Goal: Task Accomplishment & Management: Manage account settings

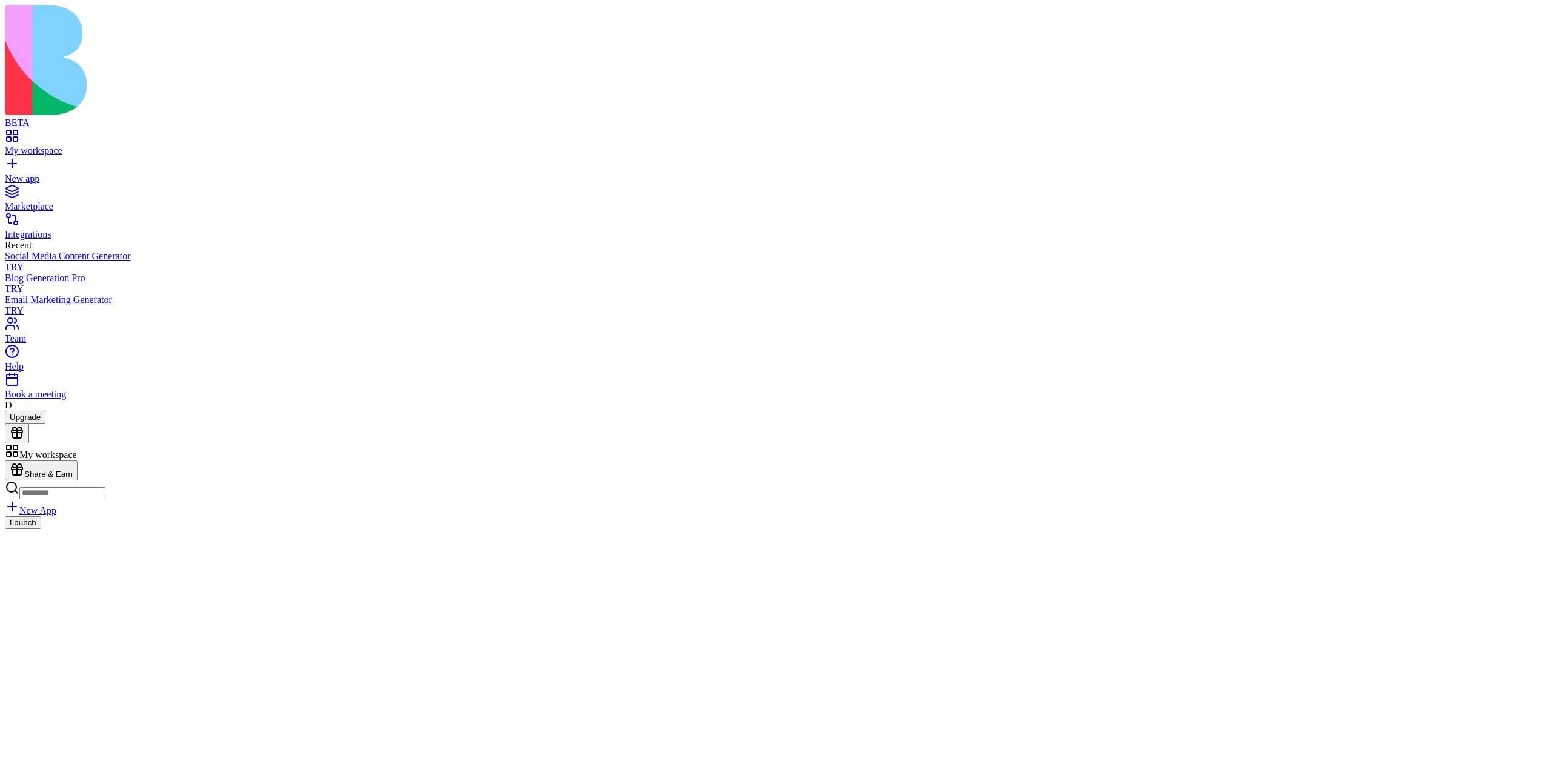
click at [50, 344] on link "Team" at bounding box center [776, 333] width 1542 height 22
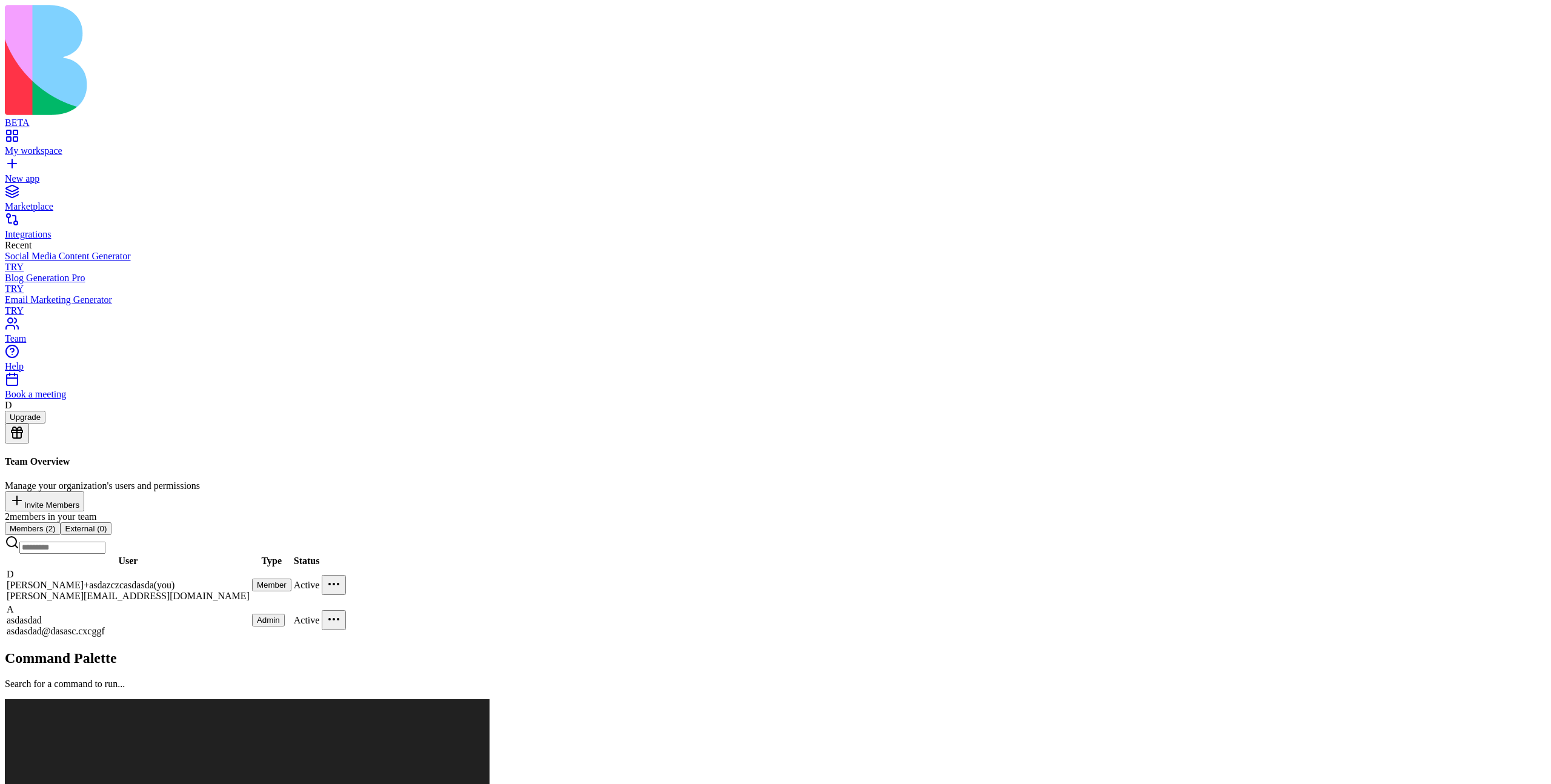
click at [716, 467] on div "Team Overview Manage your organization's users and permissions Invite Members 2…" at bounding box center [776, 547] width 1542 height 182
click at [287, 580] on span "Member" at bounding box center [272, 585] width 30 height 9
click at [280, 615] on span "Admin" at bounding box center [268, 620] width 23 height 9
drag, startPoint x: 917, startPoint y: 355, endPoint x: 1014, endPoint y: 328, distance: 100.7
click at [918, 456] on div "Team Overview Manage your organization's users and permissions Invite Members 2…" at bounding box center [776, 547] width 1542 height 182
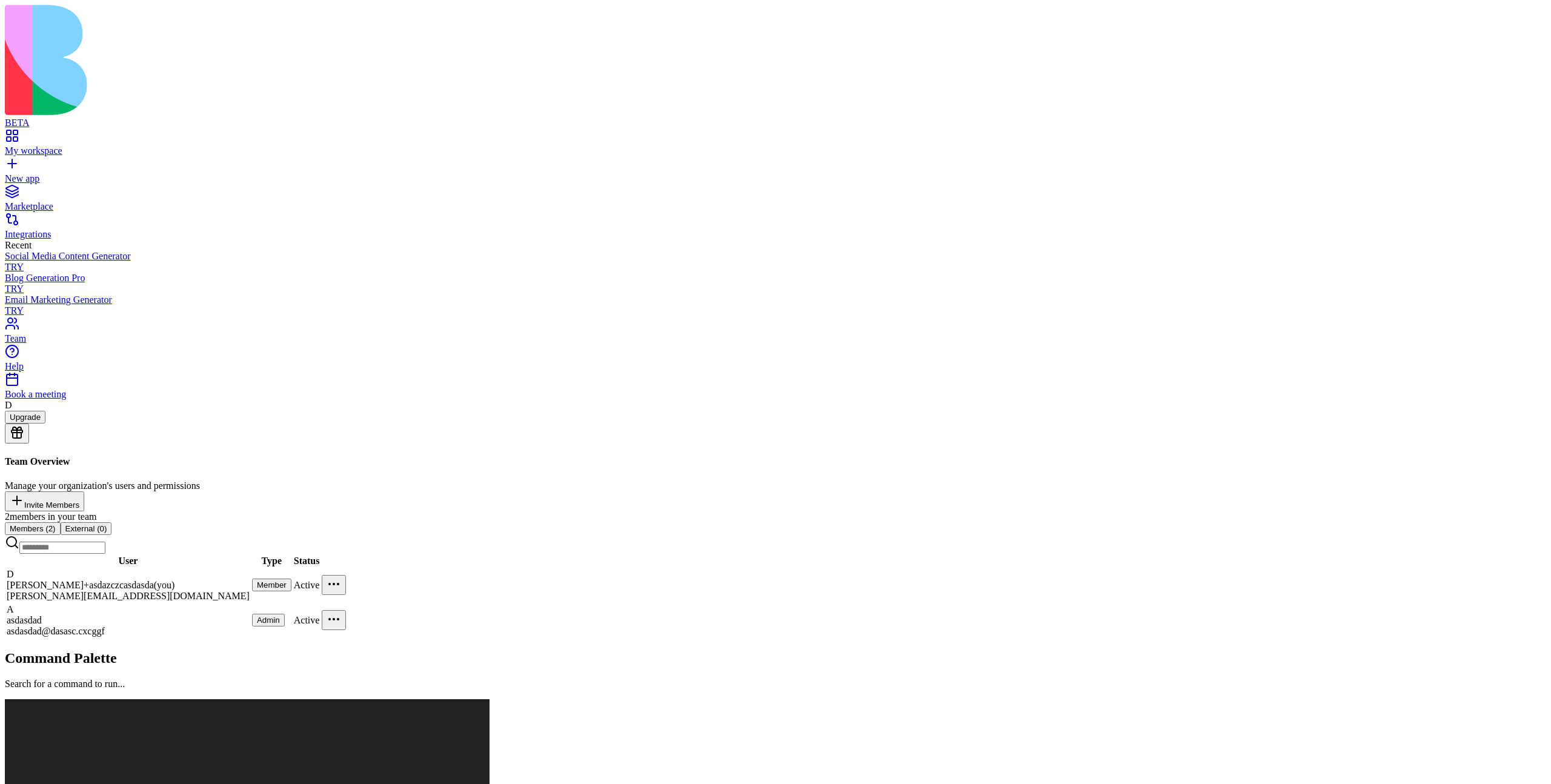
click at [1104, 260] on html "BETA My workspace New app Marketplace Integrations Recent Social Media Content …" at bounding box center [776, 722] width 1551 height 1445
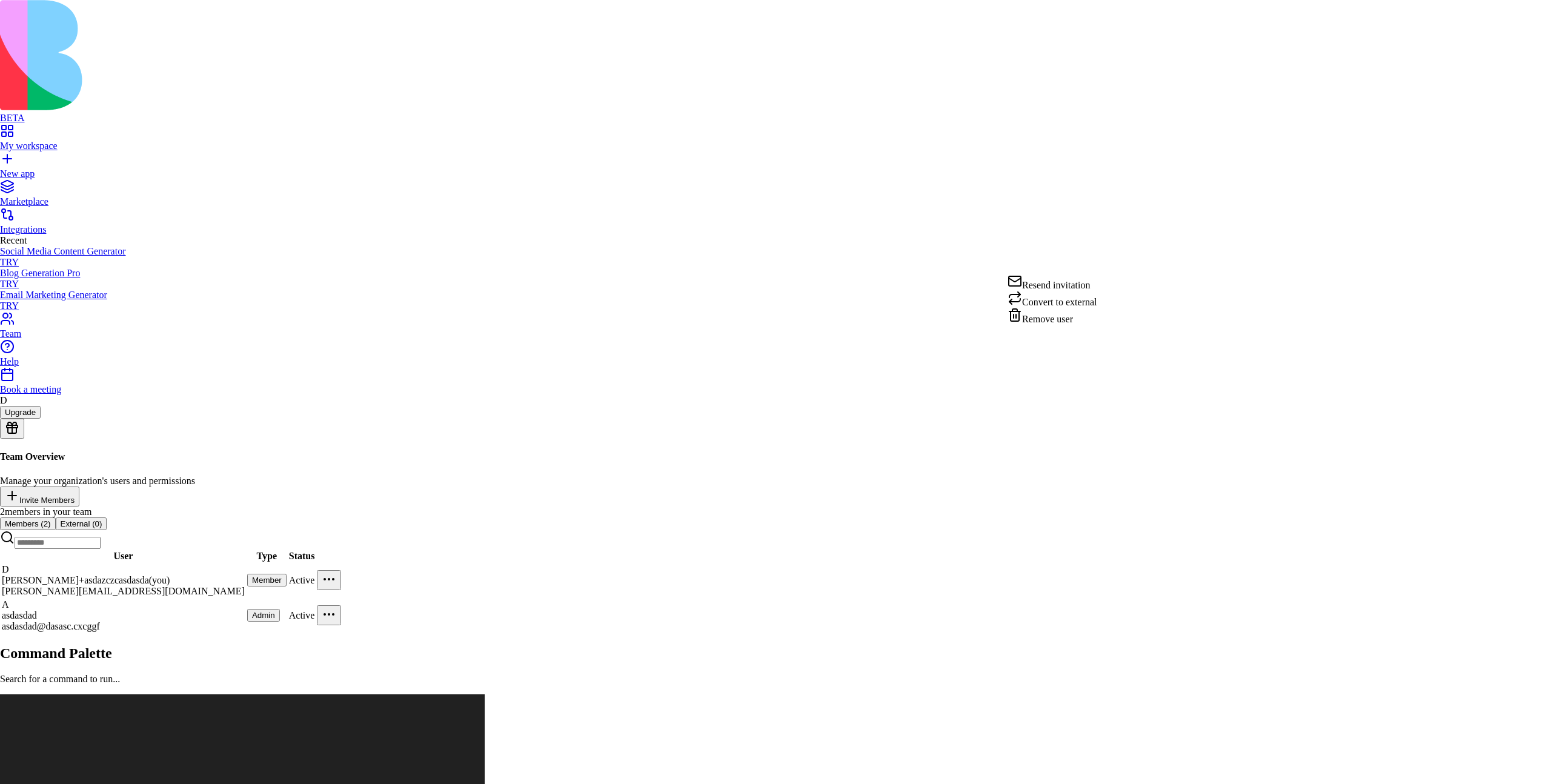
click at [1101, 211] on html "BETA My workspace New app Marketplace Integrations Recent Social Media Content …" at bounding box center [776, 719] width 1551 height 1439
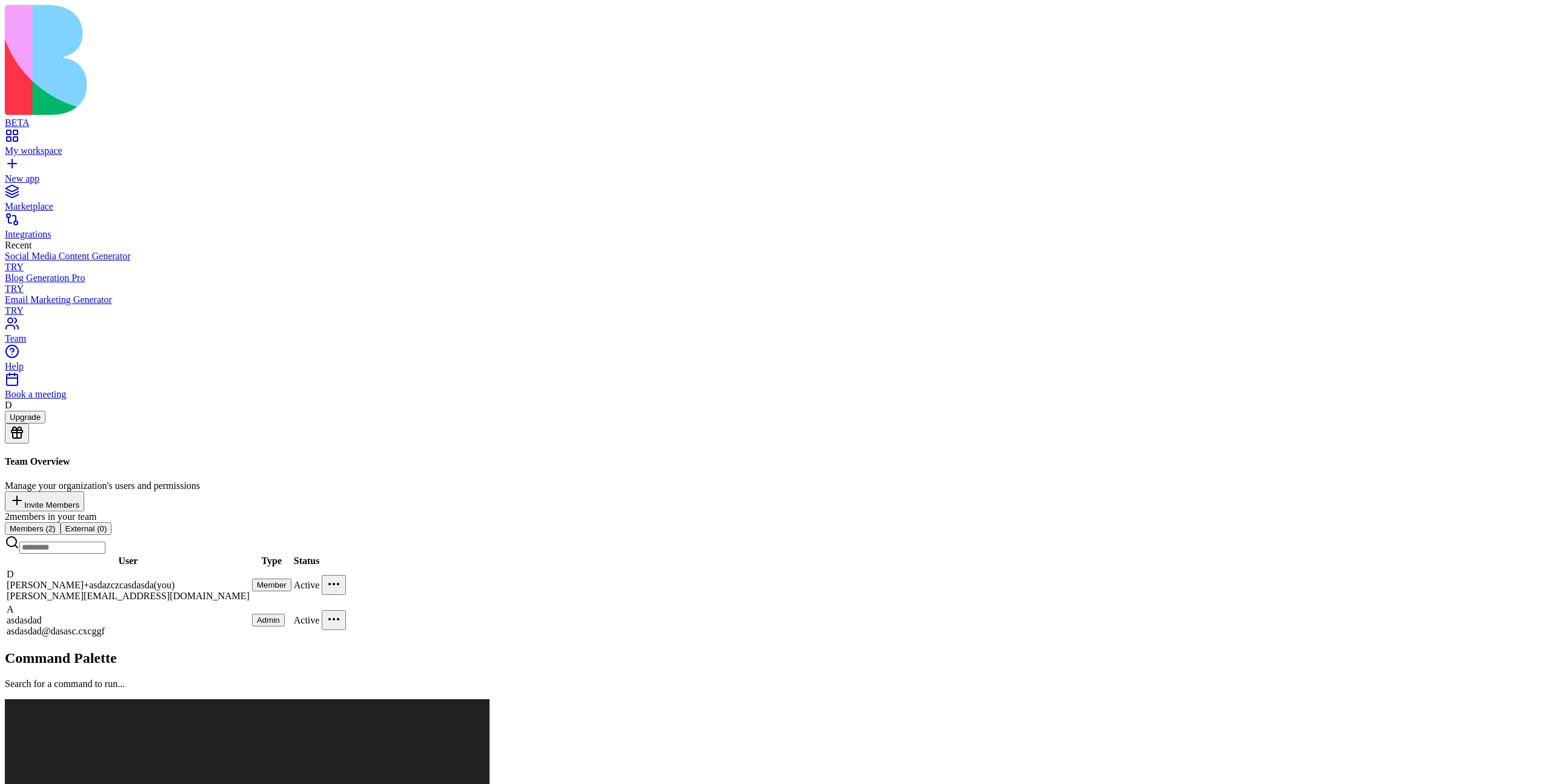
click at [1101, 210] on html "BETA My workspace New app Marketplace Integrations Recent Social Media Content …" at bounding box center [776, 722] width 1551 height 1445
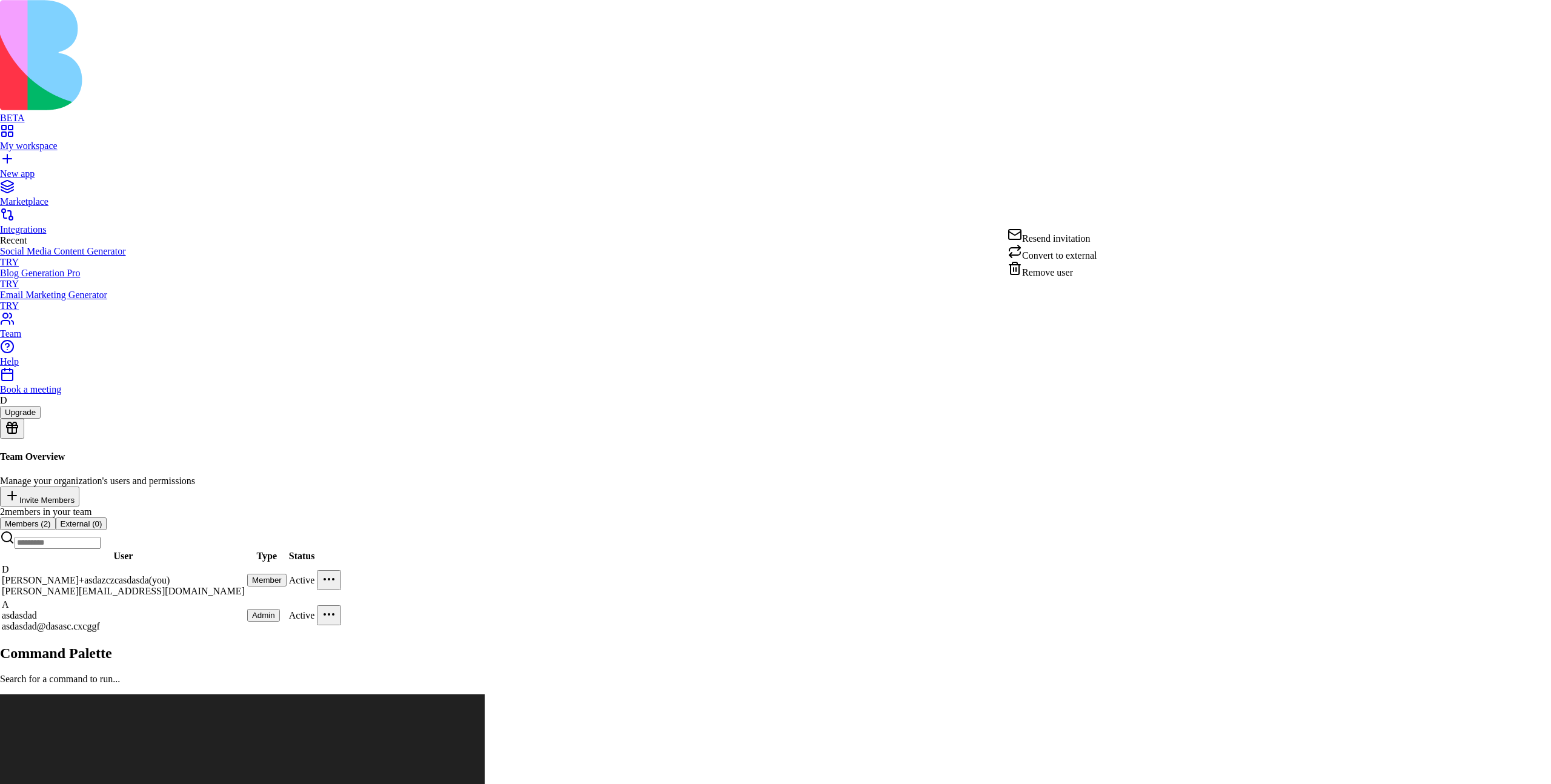
click at [878, 376] on html "BETA My workspace New app Marketplace Integrations Recent Social Media Content …" at bounding box center [776, 719] width 1551 height 1439
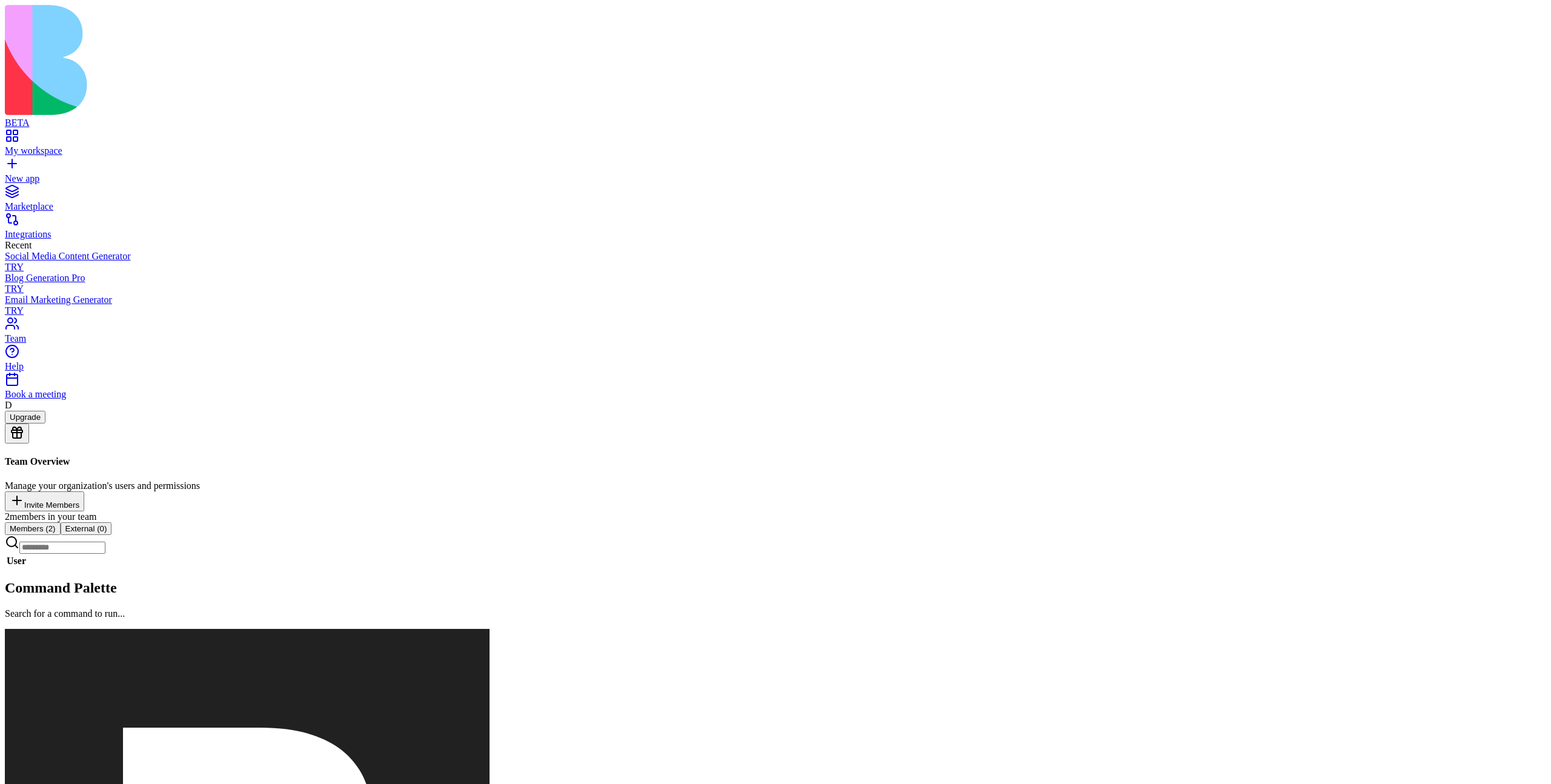
click at [112, 522] on button "External ( 0 )" at bounding box center [87, 529] width 52 height 12
click at [61, 522] on button "Members ( 2 )" at bounding box center [32, 529] width 55 height 12
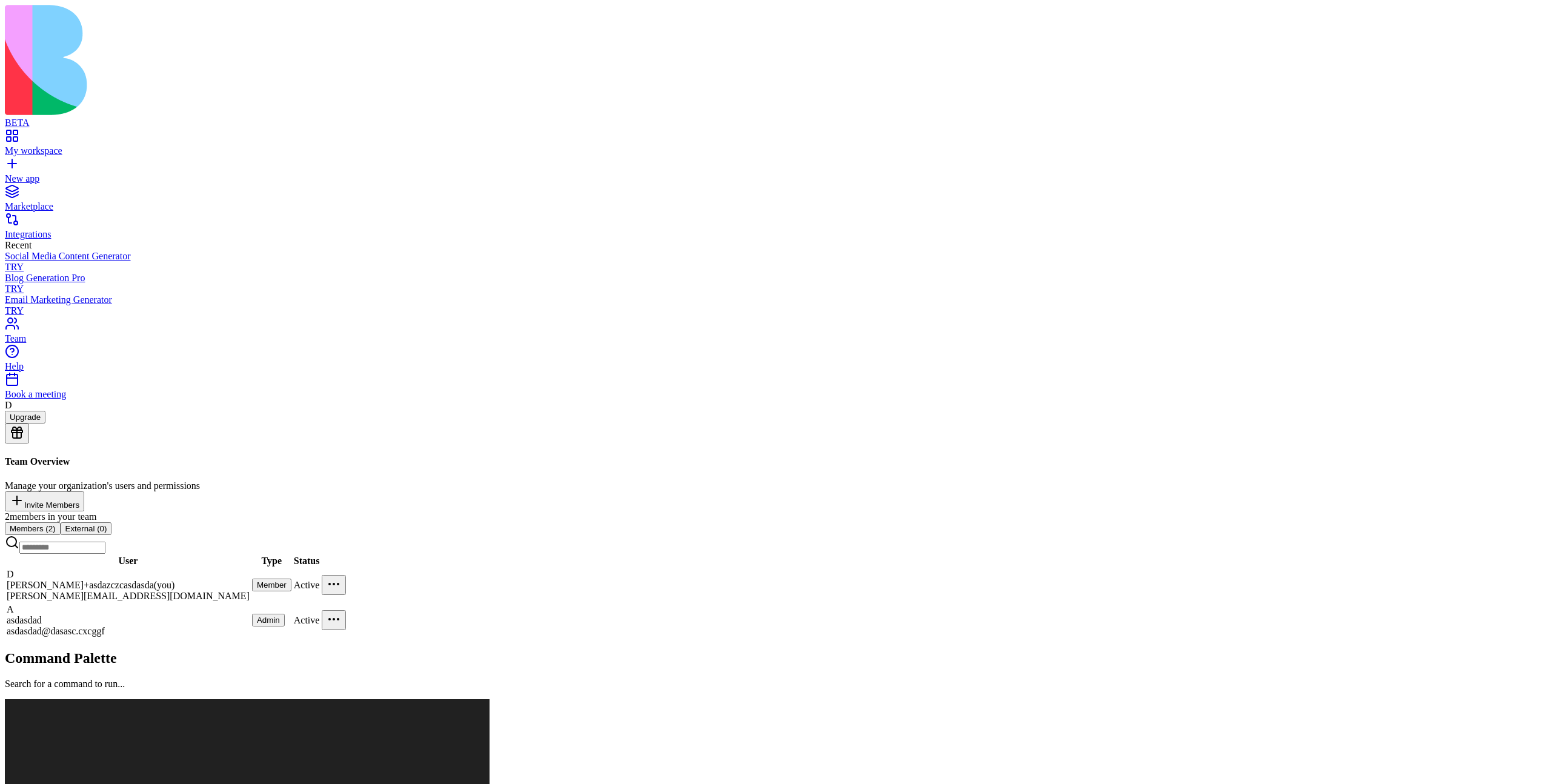
click at [551, 456] on div "Team Overview Manage your organization's users and permissions Invite Members 2…" at bounding box center [776, 547] width 1542 height 182
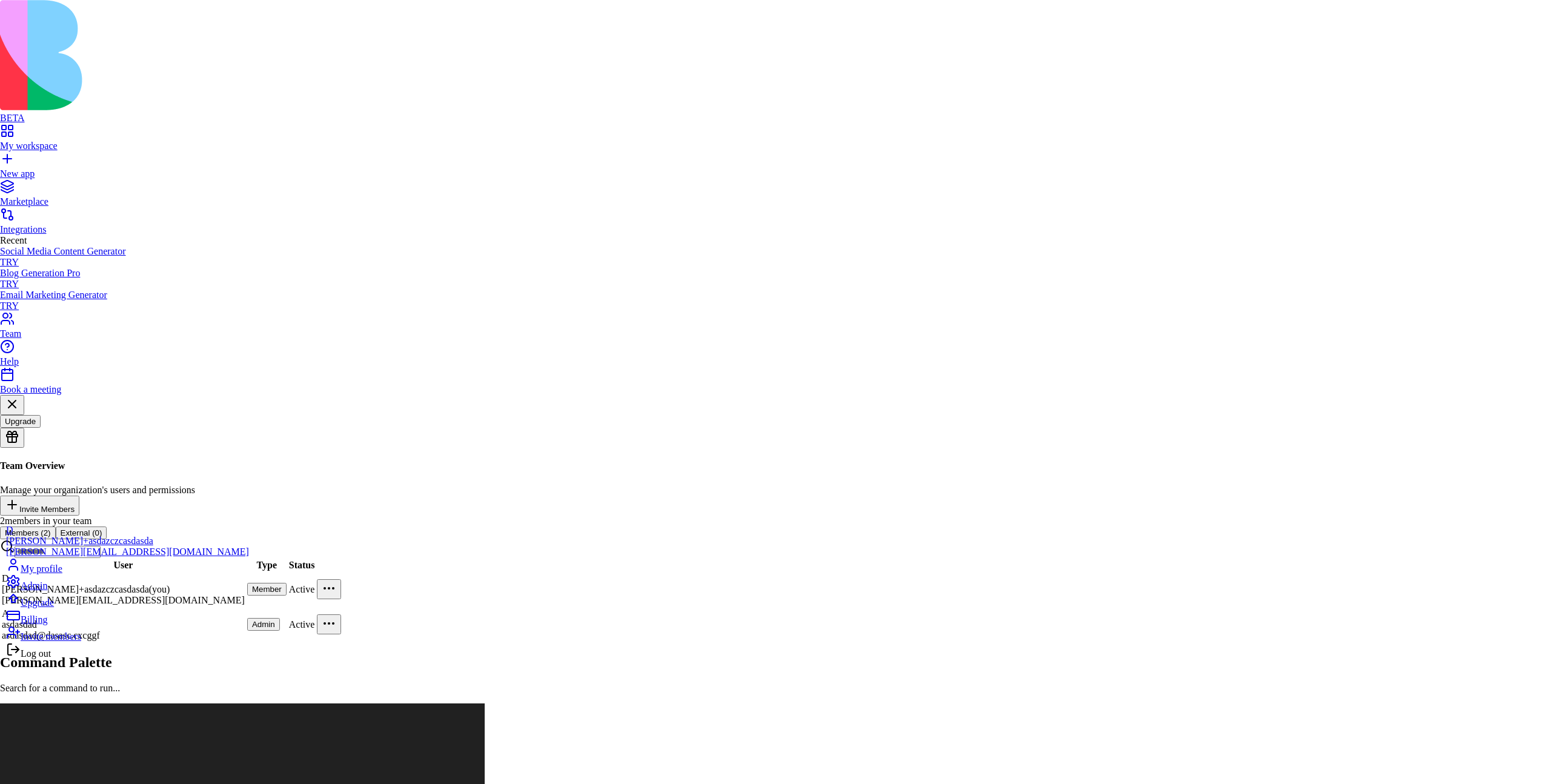
click at [51, 658] on span "Log out" at bounding box center [35, 653] width 30 height 10
